Goal: Task Accomplishment & Management: Manage account settings

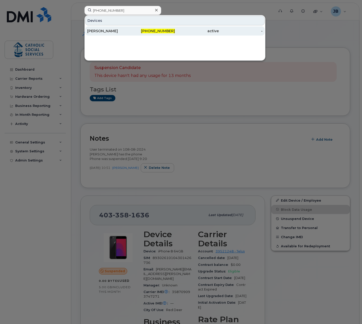
type input "403-358-2726"
click at [127, 29] on div "BRIDGETTE HENNIG" at bounding box center [109, 30] width 44 height 5
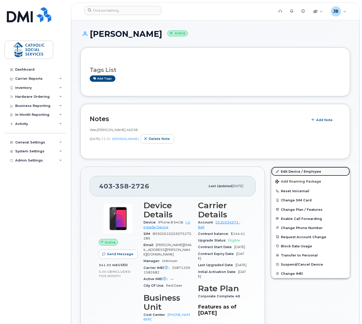
click at [291, 170] on link "Edit Device / Employee" at bounding box center [310, 171] width 79 height 9
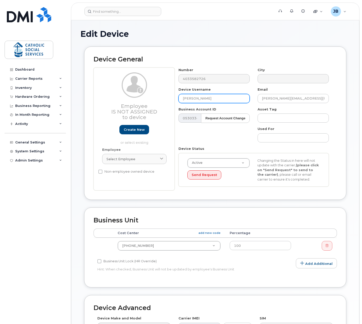
drag, startPoint x: 222, startPoint y: 98, endPoint x: 155, endPoint y: 93, distance: 66.6
click at [155, 93] on div "Employee Is not assigned to device Create new or select existing Employee Selec…" at bounding box center [216, 128] width 244 height 123
paste input "Jaclynn Westergaard"
type input "Jaclynn Westergaard"
drag, startPoint x: 261, startPoint y: 99, endPoint x: 295, endPoint y: 97, distance: 33.3
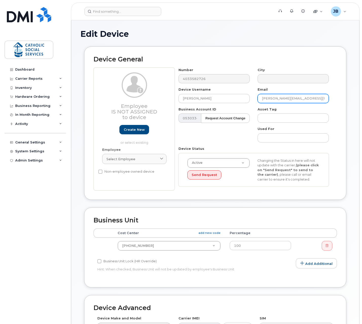
click at [295, 97] on input "BRIDGETTE.HENNIG@cssalberta.ca" at bounding box center [293, 98] width 71 height 9
paste input "Jaclynn Westergaard"
click at [275, 99] on input "Jaclynn Westergaard@cssalberta.ca" at bounding box center [293, 98] width 71 height 9
type input "Jaclynn.Westergaard@cssalberta.ca"
click at [185, 98] on input "Jaclynn Westergaard" at bounding box center [214, 98] width 71 height 9
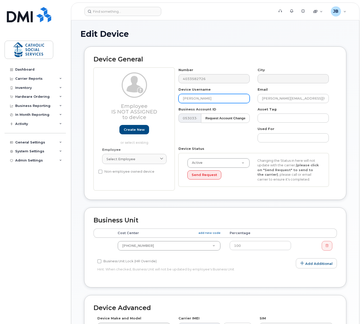
click at [219, 98] on input "JACLYNN WESTERGAARD" at bounding box center [214, 98] width 71 height 9
type input "JACLYNN WESTERGAARD"
click at [135, 203] on div "Device General Employee Is not assigned to device Create new or select existing…" at bounding box center [215, 126] width 270 height 161
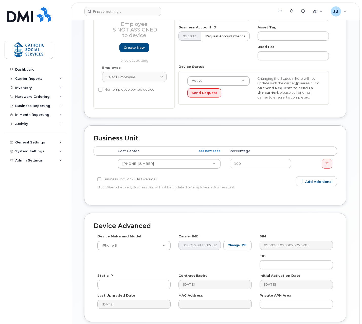
scroll to position [121, 0]
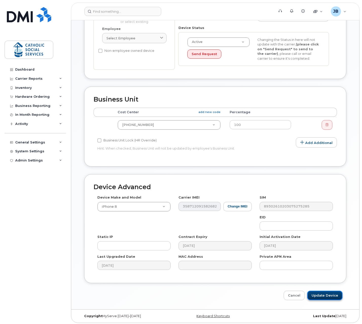
click at [321, 295] on input "Update Device" at bounding box center [324, 294] width 35 height 9
type input "Saving..."
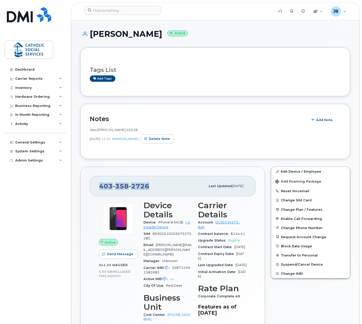
drag, startPoint x: 149, startPoint y: 184, endPoint x: 99, endPoint y: 185, distance: 50.5
click at [99, 185] on div "403 358 2726 Last updated Oct 07, 2025" at bounding box center [173, 186] width 166 height 20
copy span "403 358 2726"
click at [119, 184] on span "358" at bounding box center [121, 186] width 16 height 8
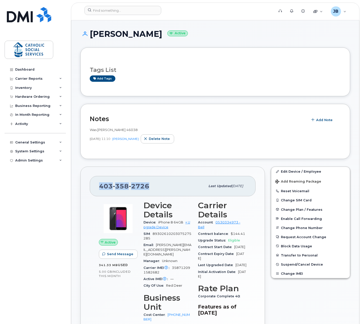
drag, startPoint x: 148, startPoint y: 185, endPoint x: 99, endPoint y: 185, distance: 49.0
click at [99, 185] on div "403 358 2726" at bounding box center [152, 186] width 106 height 11
